Goal: Check status: Check status

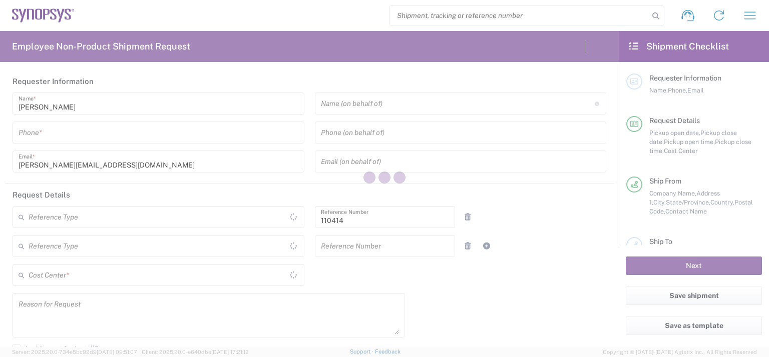
type input "Department"
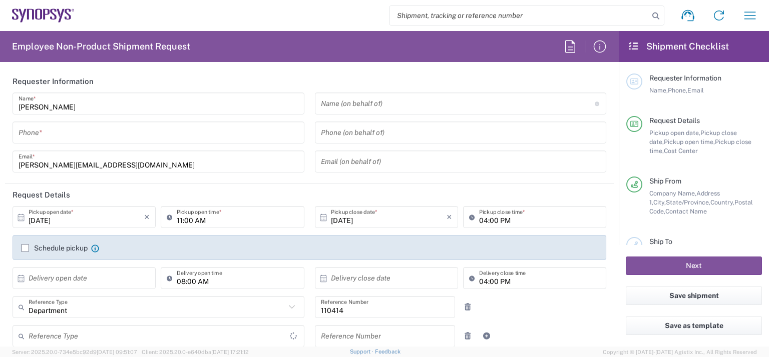
type input "US01, CIO, IT, ECIS3 110414"
type input "Delivered at Place"
type input "[GEOGRAPHIC_DATA]"
type input "[US_STATE]"
type input "[GEOGRAPHIC_DATA]"
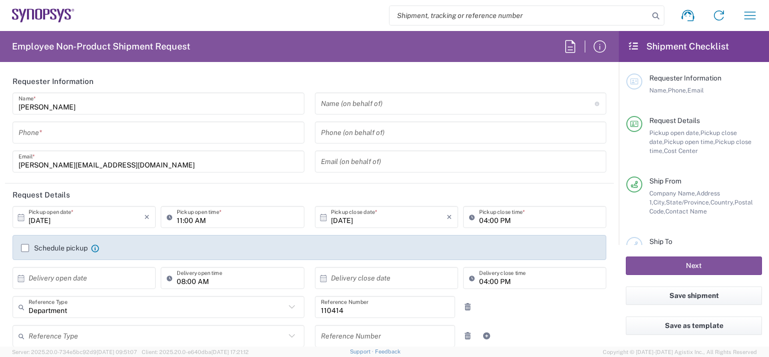
click at [444, 21] on input "search" at bounding box center [518, 15] width 259 height 19
paste input "57095774"
type input "57095774"
type input "Headquarters USSV"
type input "57095774"
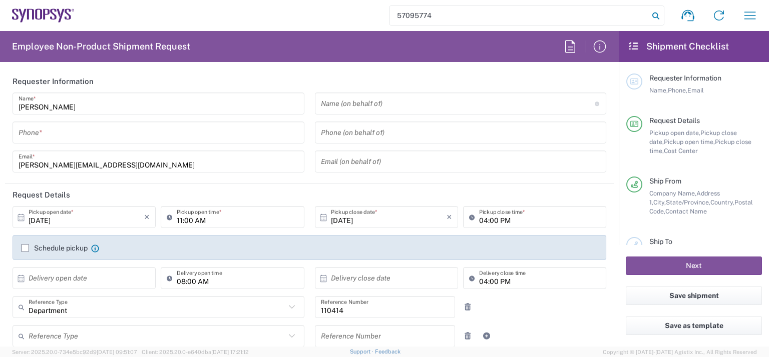
click at [656, 20] on icon at bounding box center [656, 16] width 14 height 14
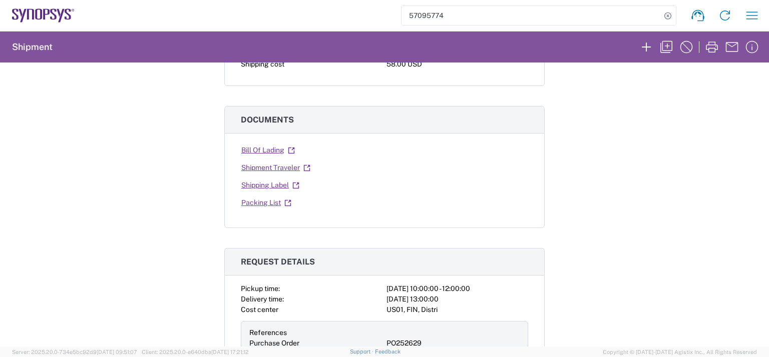
scroll to position [139, 0]
click at [265, 182] on link "Shipping Label" at bounding box center [270, 185] width 59 height 18
